Goal: Task Accomplishment & Management: Manage account settings

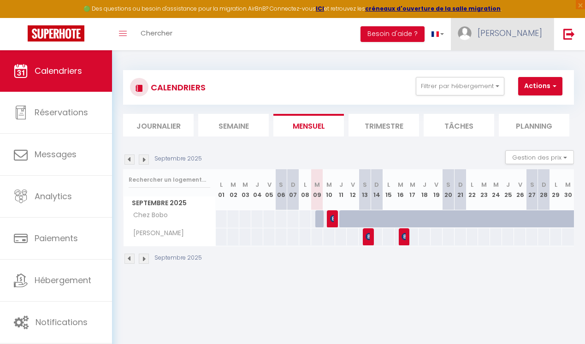
click at [525, 37] on span "[PERSON_NAME]" at bounding box center [509, 33] width 65 height 12
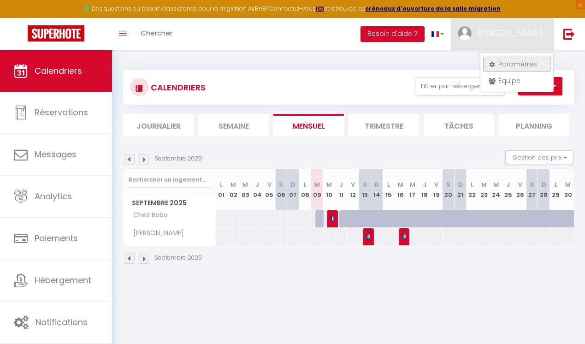
click at [518, 61] on link "Paramètres" at bounding box center [516, 64] width 68 height 16
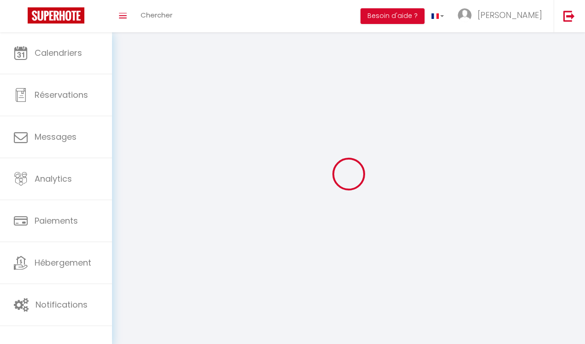
type input "[PERSON_NAME]"
type input "BEUZON"
type input "[PHONE_NUMBER]"
type input "[STREET_ADDRESS]"
type input "63910"
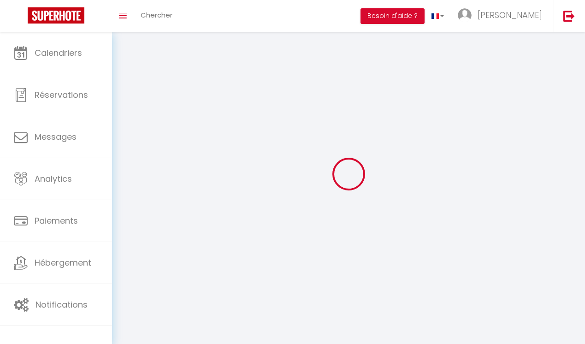
type input "vertaizon"
type input "yVInnoPdZYWLu4B0vzbtEKVbu"
type input "xpu368repd7649u4IXSu8cNcj"
type input "[URL][DOMAIN_NAME]"
select select "1"
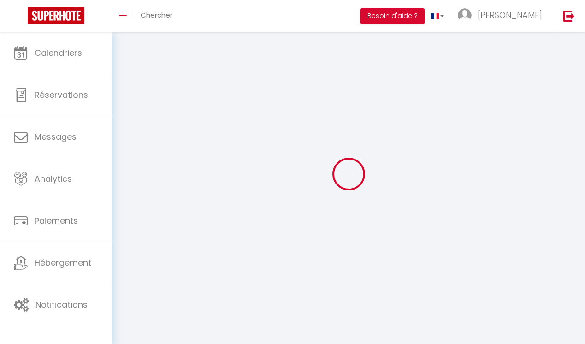
select select "28"
select select "fr"
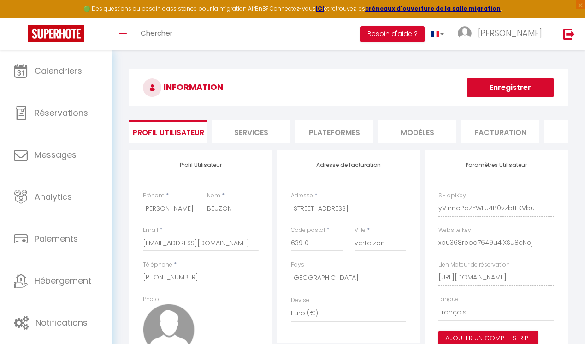
click at [177, 323] on img at bounding box center [169, 330] width 52 height 52
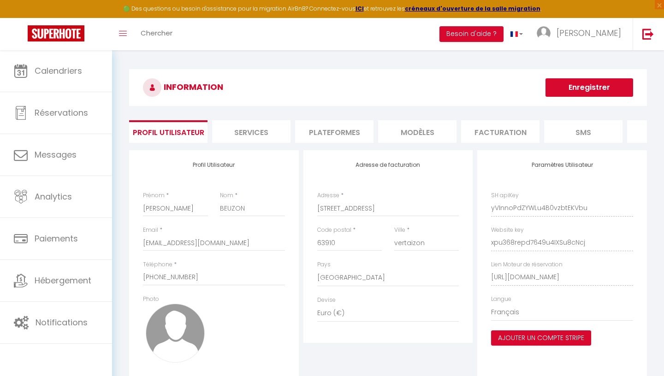
click at [177, 329] on img at bounding box center [175, 333] width 59 height 59
click at [584, 4] on span "×" at bounding box center [658, 4] width 9 height 9
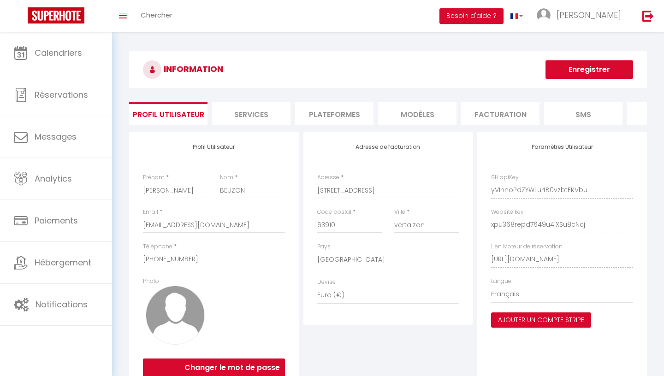
click at [172, 327] on img at bounding box center [175, 315] width 59 height 59
click at [317, 287] on select "United Arab Emirates dirham (د.إ) [DEMOGRAPHIC_DATA] (Af) Swazi lilangeni (L) A…" at bounding box center [388, 296] width 142 height 18
click option "Français" at bounding box center [0, 0] width 0 height 0
click at [317, 251] on select "[GEOGRAPHIC_DATA] [GEOGRAPHIC_DATA] [GEOGRAPHIC_DATA] [GEOGRAPHIC_DATA] [GEOGRA…" at bounding box center [388, 260] width 142 height 18
click at [212, 255] on input "[PHONE_NUMBER]" at bounding box center [214, 259] width 142 height 17
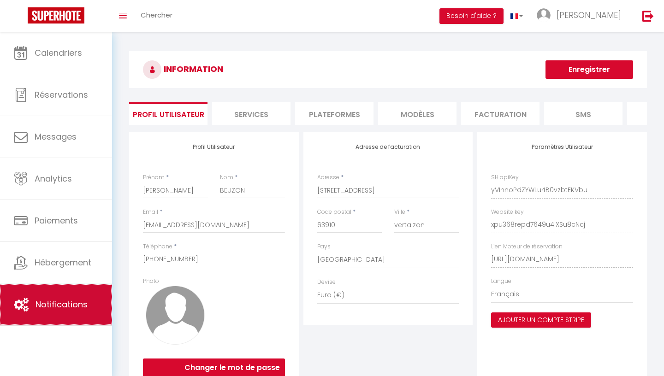
click at [88, 300] on link "Notifications" at bounding box center [56, 304] width 112 height 41
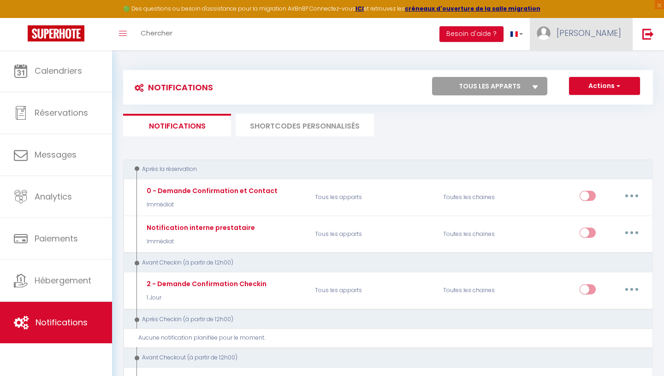
click at [584, 29] on span "[PERSON_NAME]" at bounding box center [588, 33] width 65 height 12
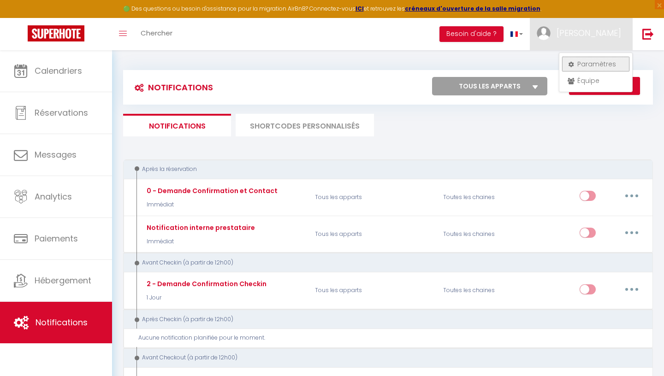
click at [584, 68] on link "Paramètres" at bounding box center [595, 64] width 68 height 16
select select "fr"
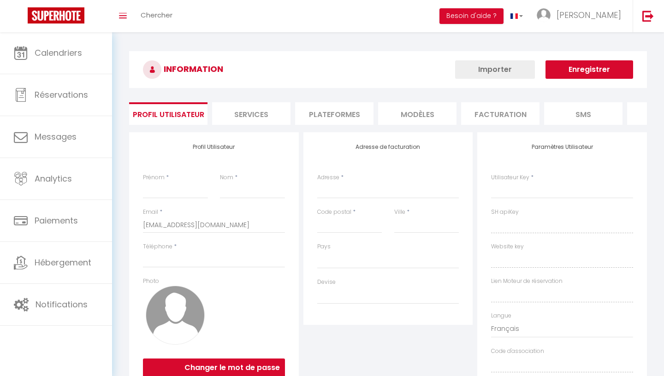
select select
type input "[PERSON_NAME]"
type input "BEUZON"
type input "[PHONE_NUMBER]"
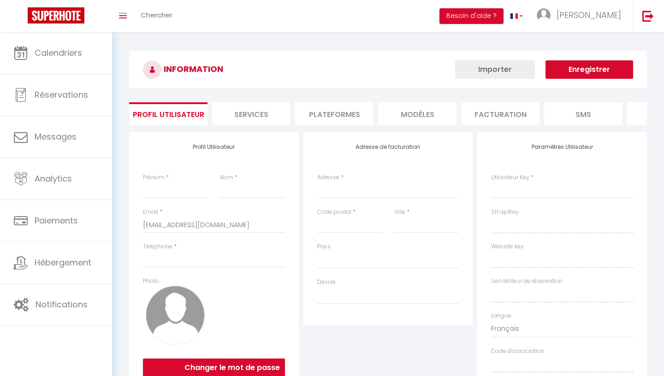
type input "[STREET_ADDRESS]"
type input "63910"
type input "vertaizon"
type input "yVInnoPdZYWLu4B0vzbtEKVbu"
type input "xpu368repd7649u4IXSu8cNcj"
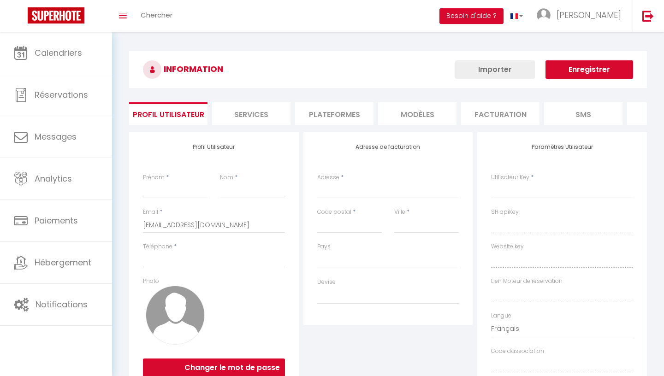
type input "[URL][DOMAIN_NAME]"
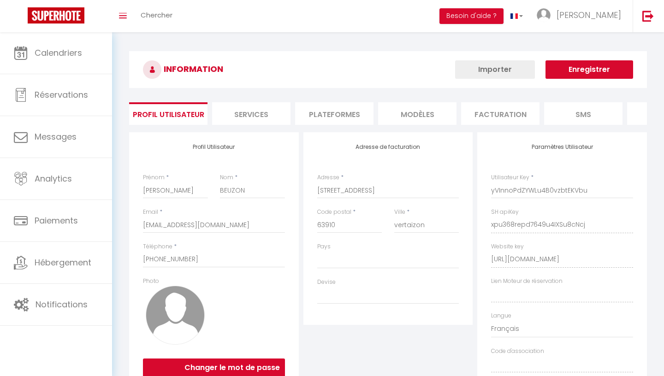
select select "28"
select select "fr"
